Goal: Navigation & Orientation: Find specific page/section

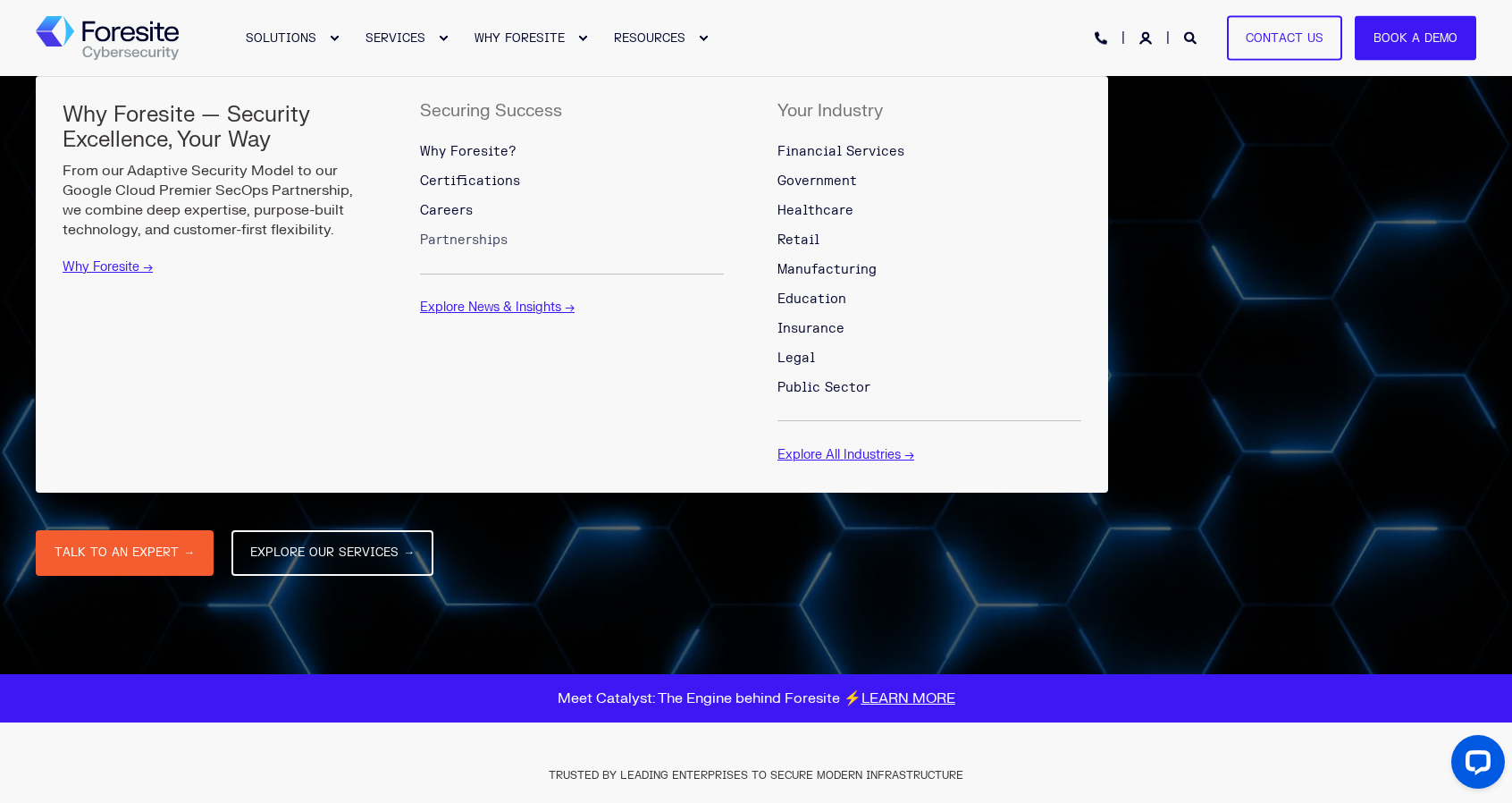
click at [447, 245] on span "Partnerships" at bounding box center [464, 239] width 88 height 15
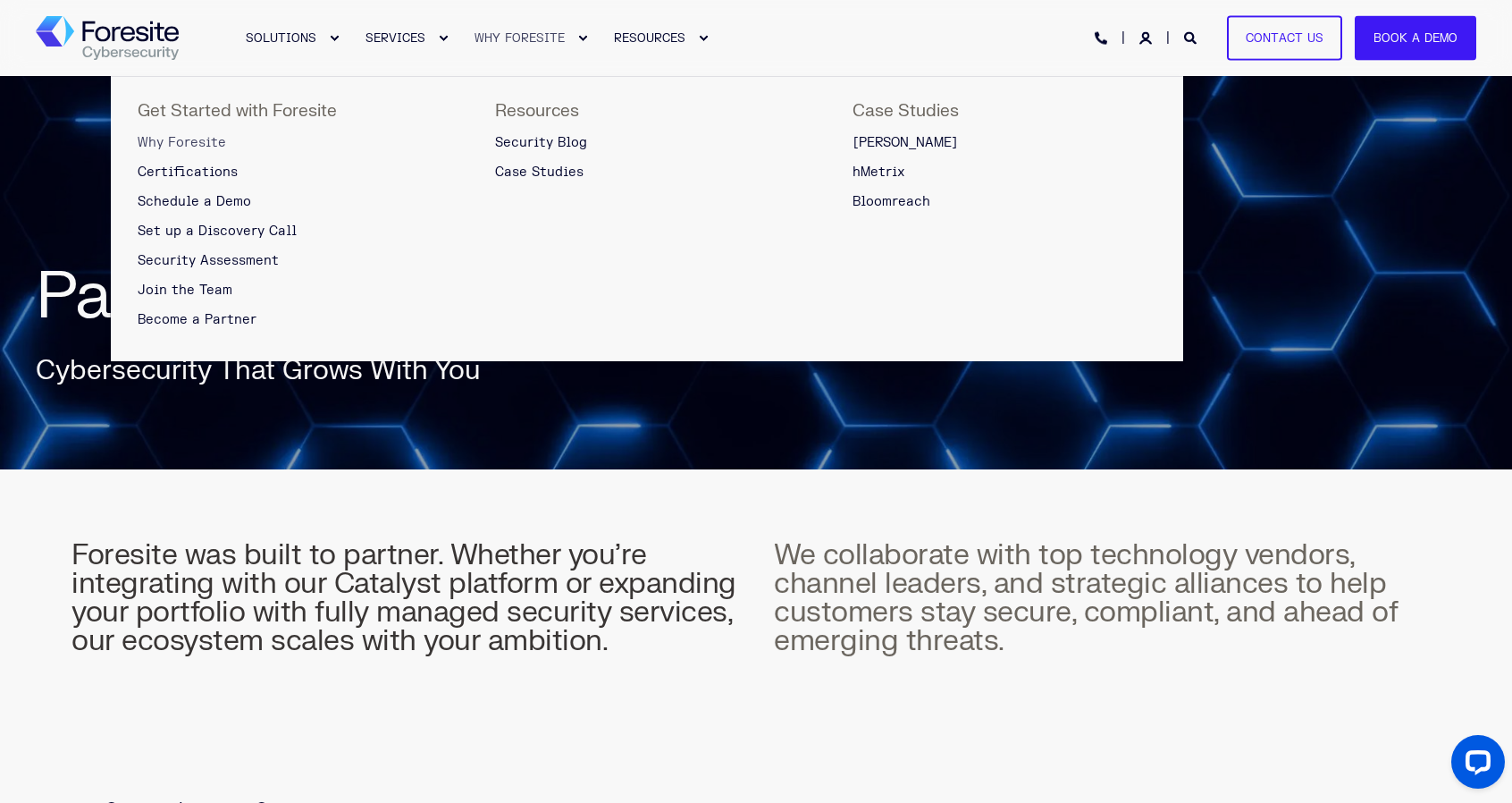
click at [189, 135] on span "Why Foresite" at bounding box center [182, 142] width 89 height 15
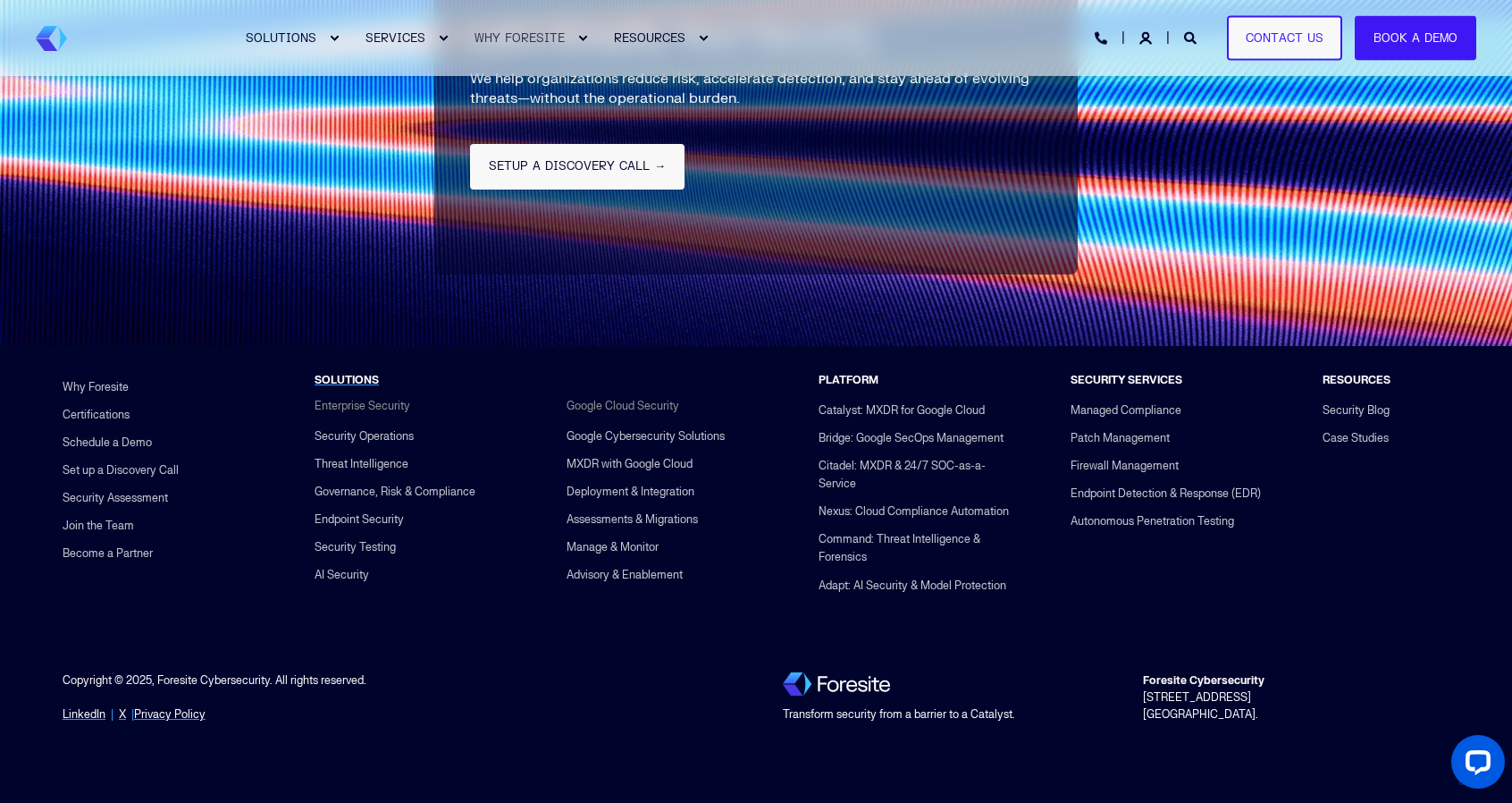
scroll to position [4227, 0]
